Goal: Task Accomplishment & Management: Manage account settings

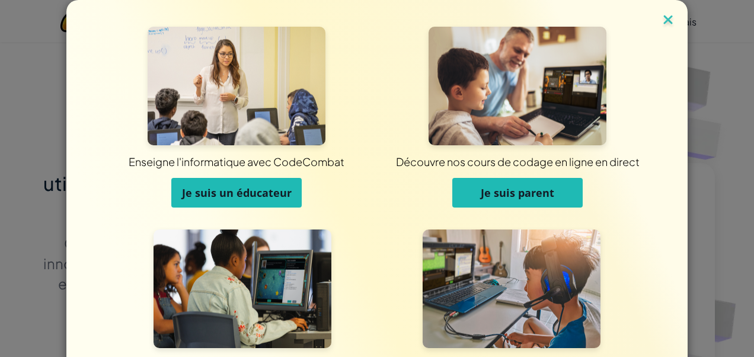
click at [660, 18] on img at bounding box center [667, 21] width 15 height 18
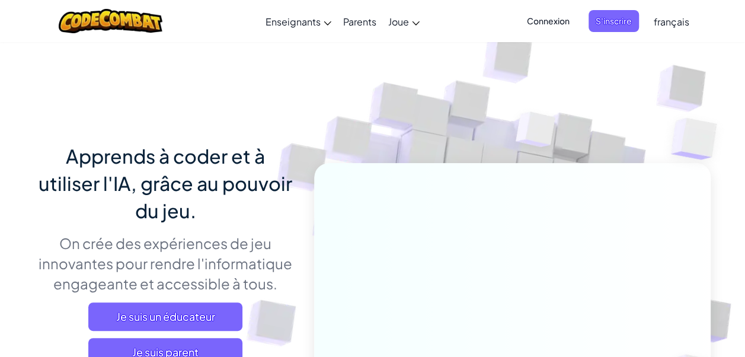
click at [557, 21] on span "Connexion" at bounding box center [548, 21] width 57 height 22
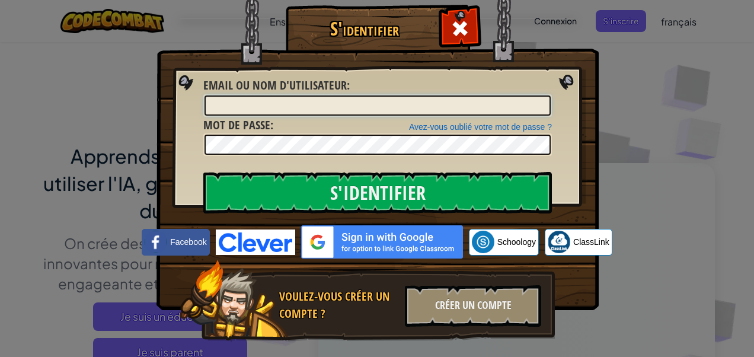
type input "HAMZA EL BHAR"
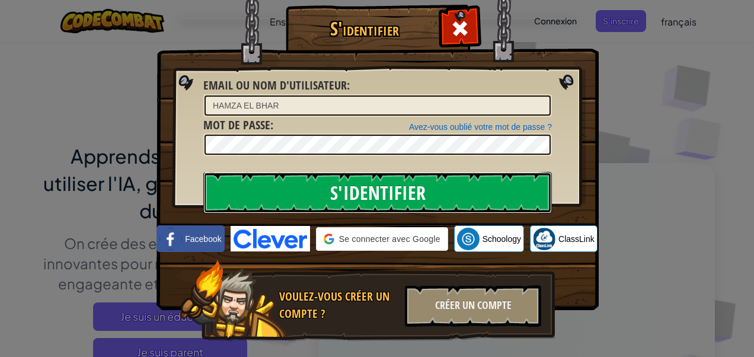
click at [395, 180] on input "S'identifier" at bounding box center [377, 192] width 349 height 41
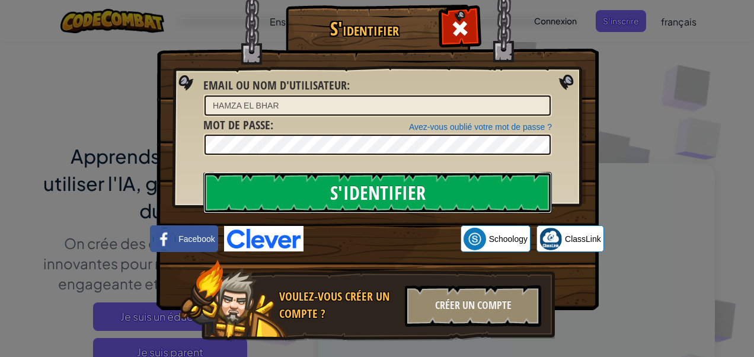
click at [392, 178] on input "S'identifier" at bounding box center [377, 192] width 349 height 41
